Goal: Find specific fact: Find specific fact

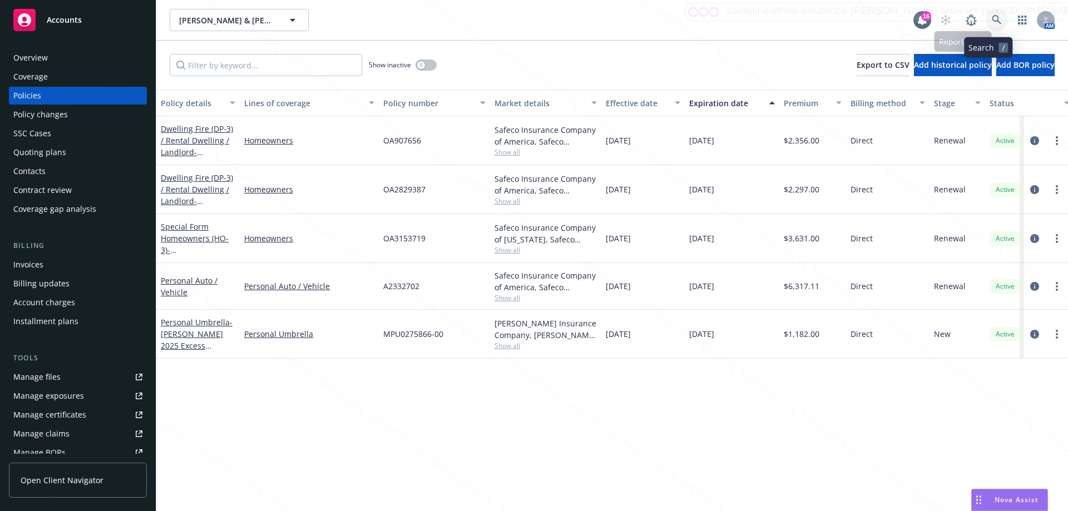
click at [991, 19] on icon at bounding box center [996, 20] width 10 height 10
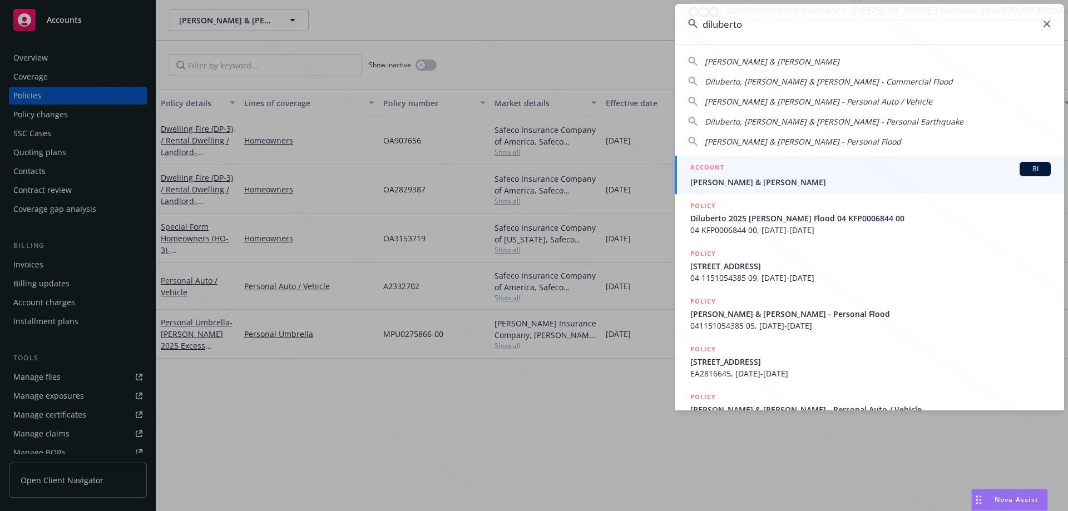
type input "diluberto"
click at [770, 184] on span "[PERSON_NAME] & [PERSON_NAME]" at bounding box center [870, 182] width 360 height 12
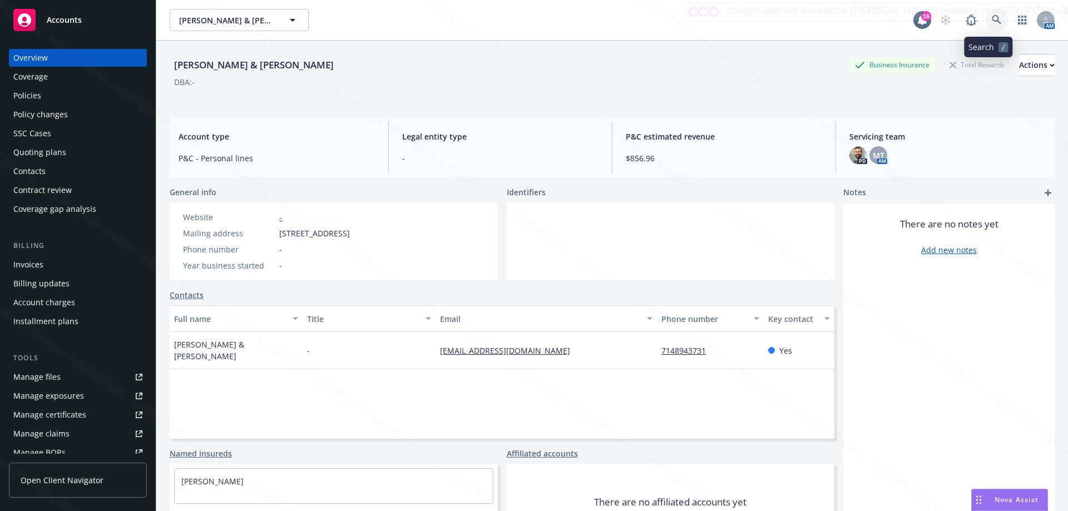
click at [991, 23] on icon at bounding box center [996, 20] width 10 height 10
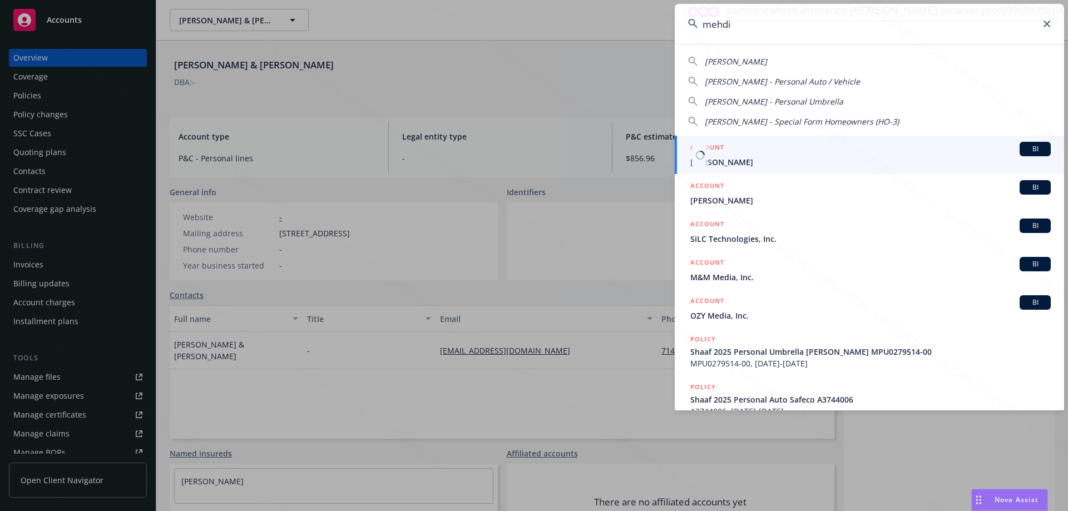
type input "mehdi"
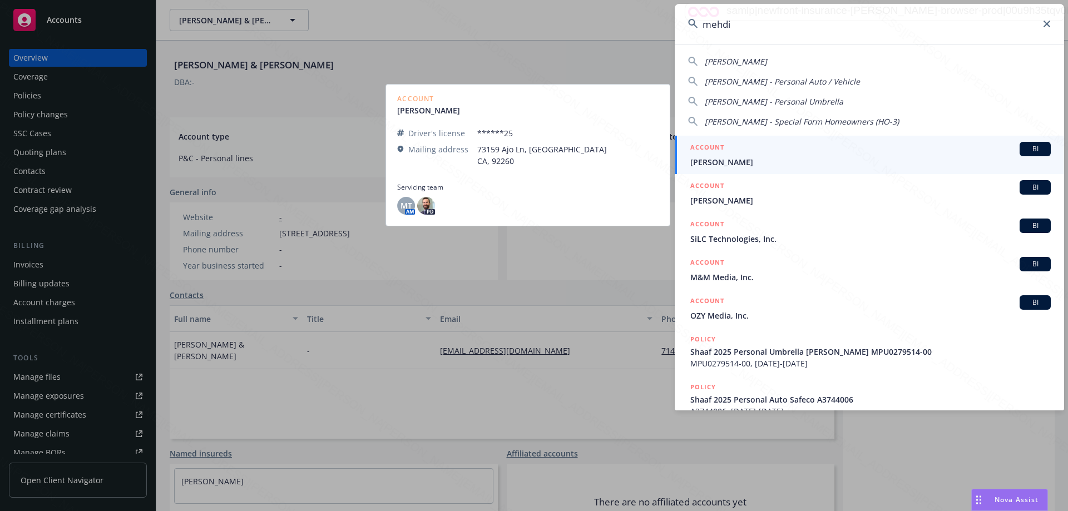
click at [725, 163] on span "[PERSON_NAME]" at bounding box center [870, 162] width 360 height 12
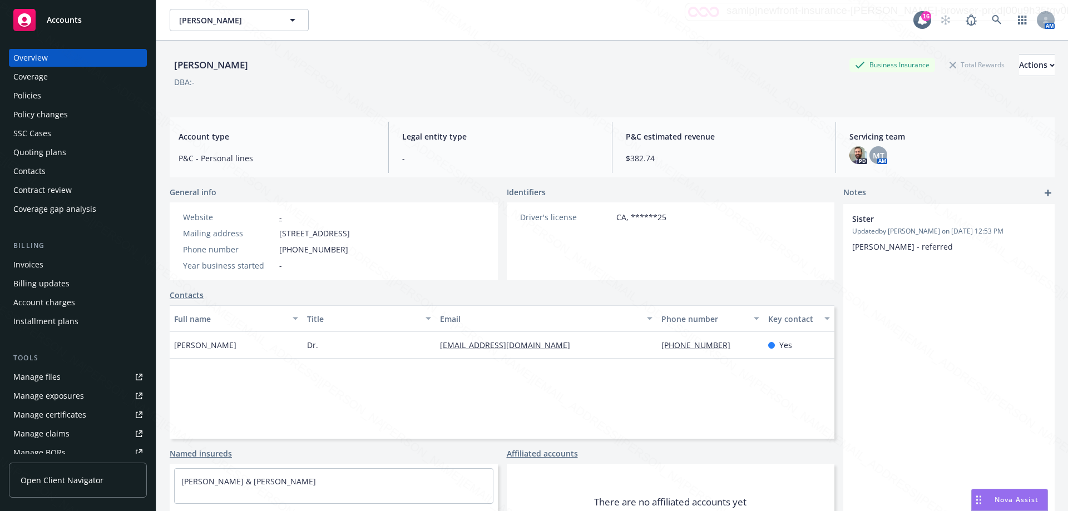
click at [36, 95] on div "Policies" at bounding box center [27, 96] width 28 height 18
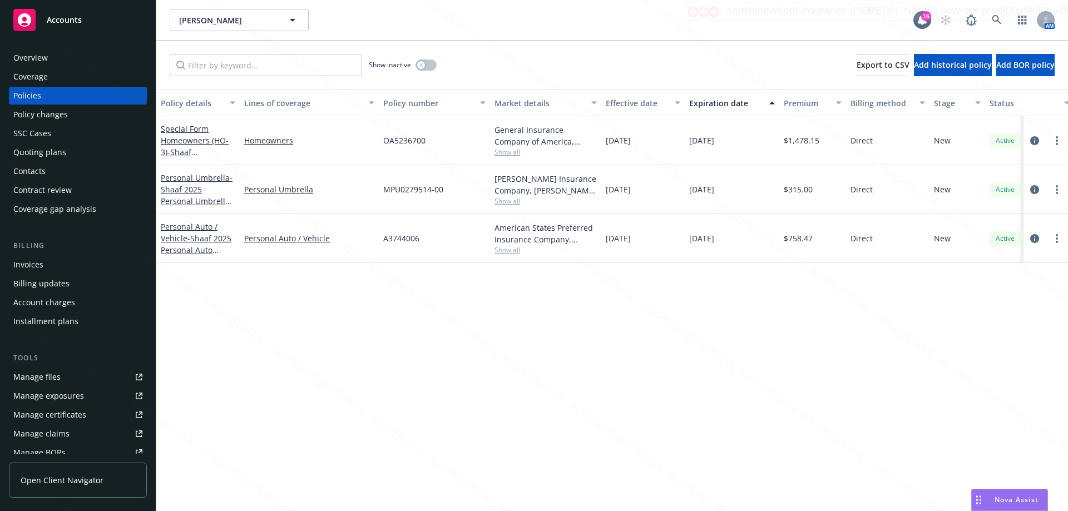
click at [39, 56] on div "Overview" at bounding box center [30, 58] width 34 height 18
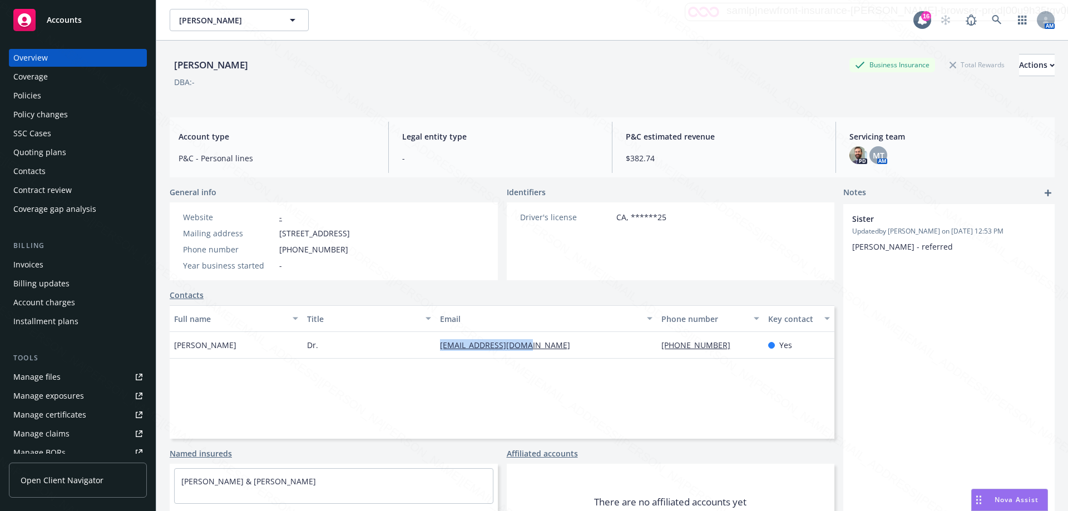
drag, startPoint x: 428, startPoint y: 346, endPoint x: 544, endPoint y: 351, distance: 115.7
click at [544, 351] on div "[PERSON_NAME] Dr. [EMAIL_ADDRESS][DOMAIN_NAME] [PHONE_NUMBER] Yes" at bounding box center [502, 345] width 664 height 27
copy div "[EMAIL_ADDRESS][DOMAIN_NAME]"
click at [991, 18] on icon at bounding box center [996, 20] width 10 height 10
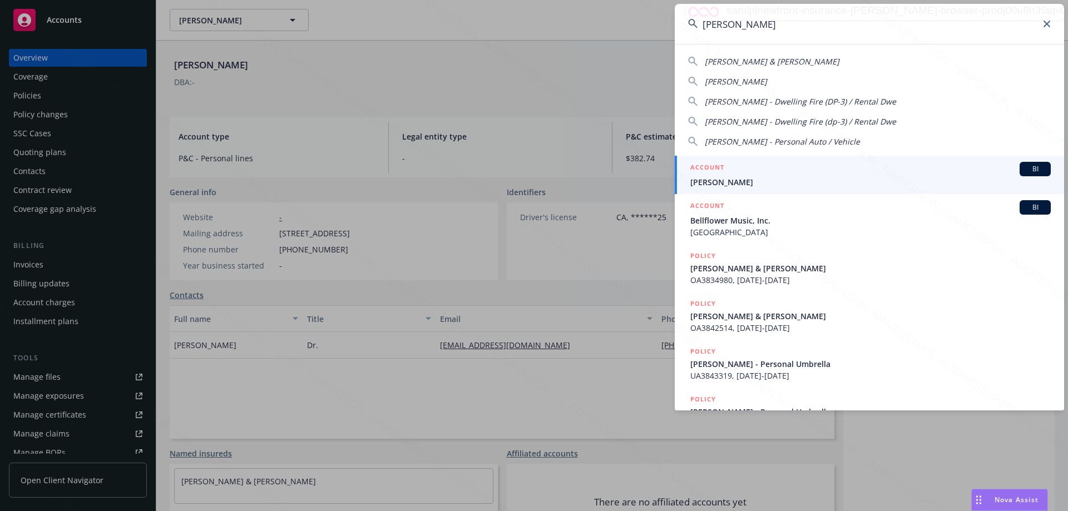
type input "[PERSON_NAME]"
click at [750, 181] on span "[PERSON_NAME]" at bounding box center [870, 182] width 360 height 12
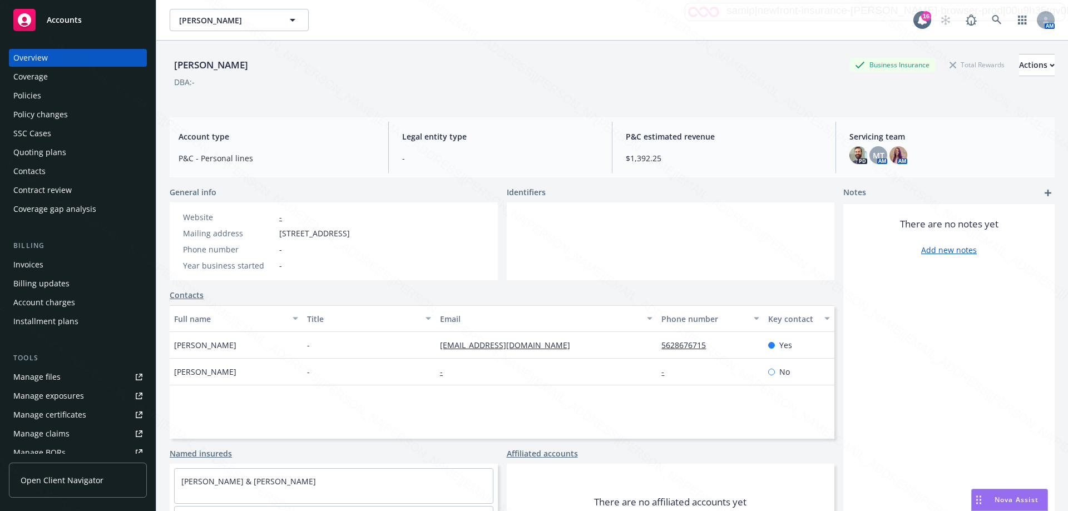
click at [23, 92] on div "Policies" at bounding box center [27, 96] width 28 height 18
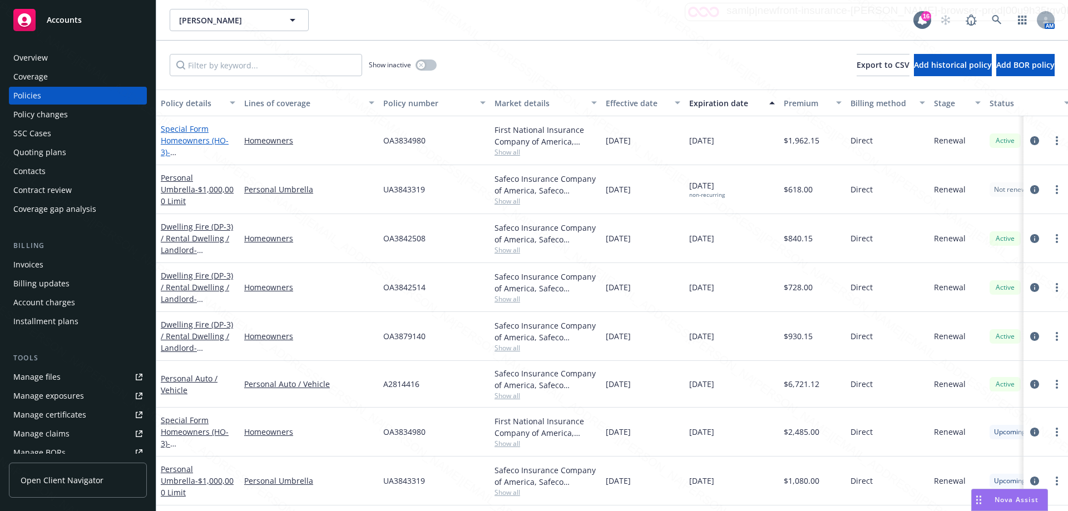
click at [215, 152] on span "- [STREET_ADDRESS]" at bounding box center [196, 158] width 71 height 22
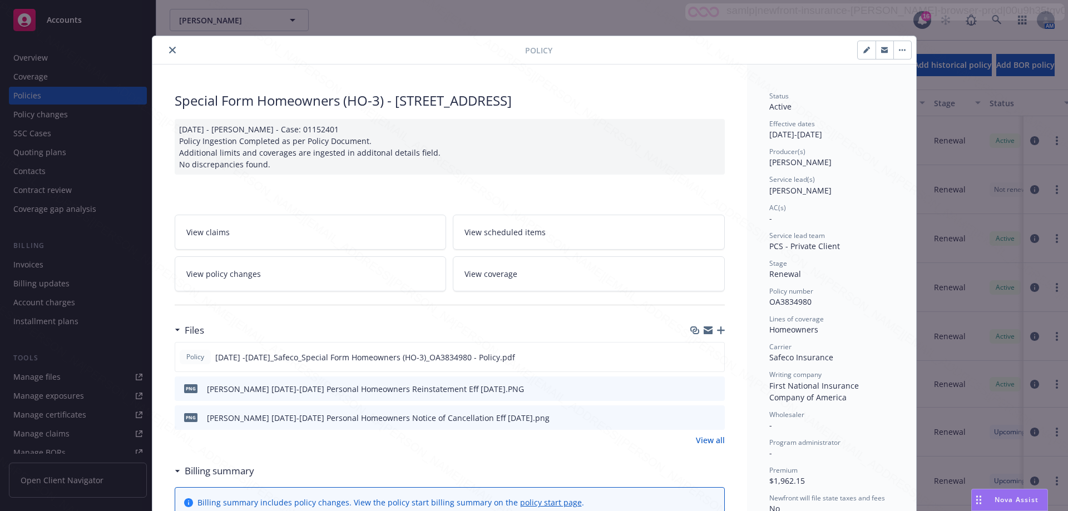
click at [169, 49] on icon "close" at bounding box center [172, 50] width 7 height 7
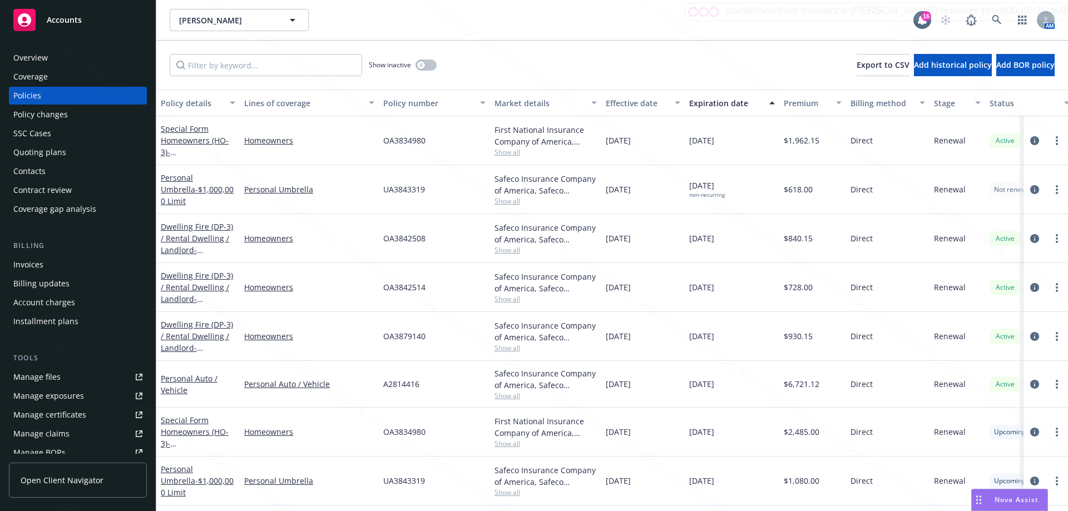
scroll to position [47, 0]
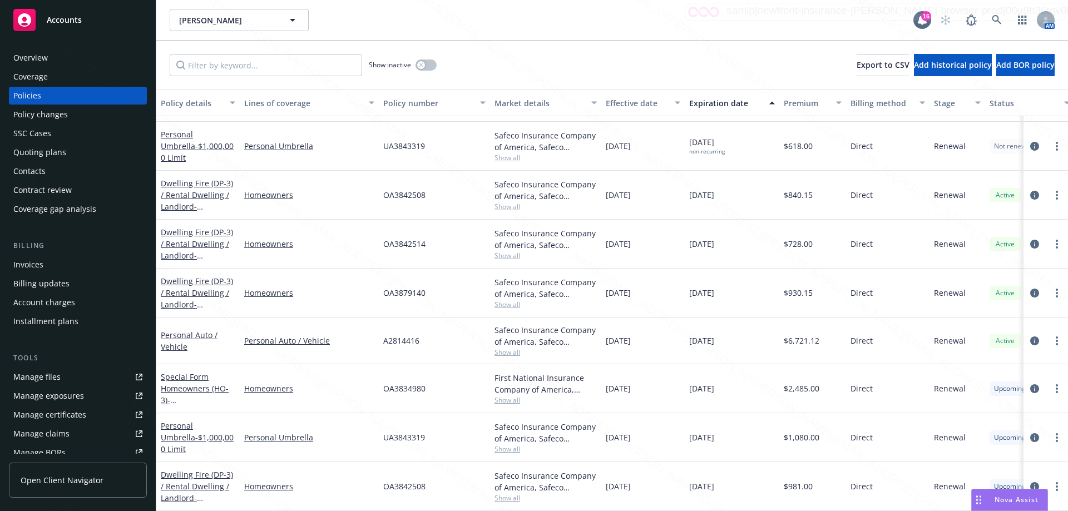
click at [748, 176] on div "[DATE]" at bounding box center [731, 195] width 95 height 49
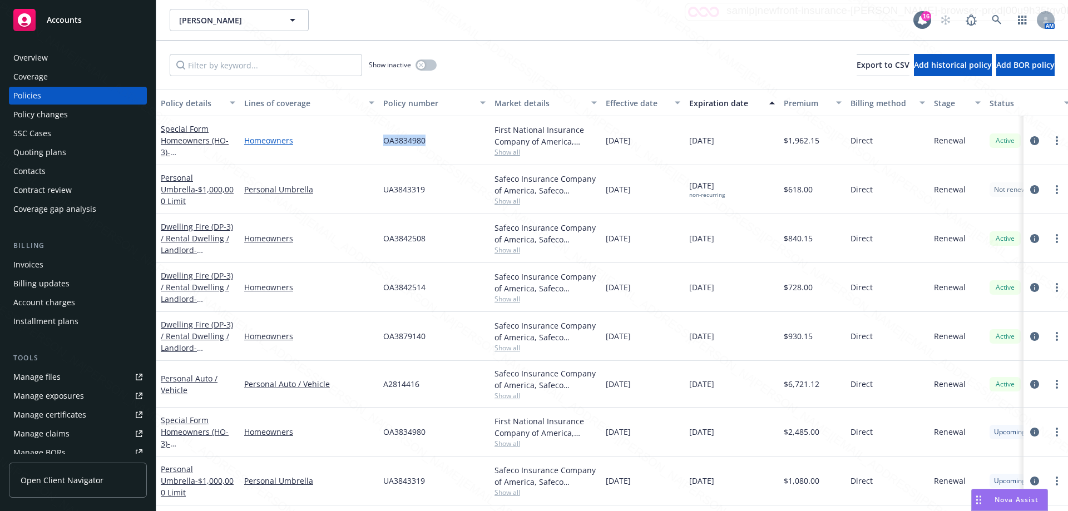
drag, startPoint x: 441, startPoint y: 139, endPoint x: 370, endPoint y: 142, distance: 70.7
click at [370, 142] on div "Special Form Homeowners (HO-3) - [STREET_ADDRESS] Homeowners OA3834980 First Na…" at bounding box center [692, 140] width 1073 height 49
copy div "OA3834980"
